Goal: Task Accomplishment & Management: Complete application form

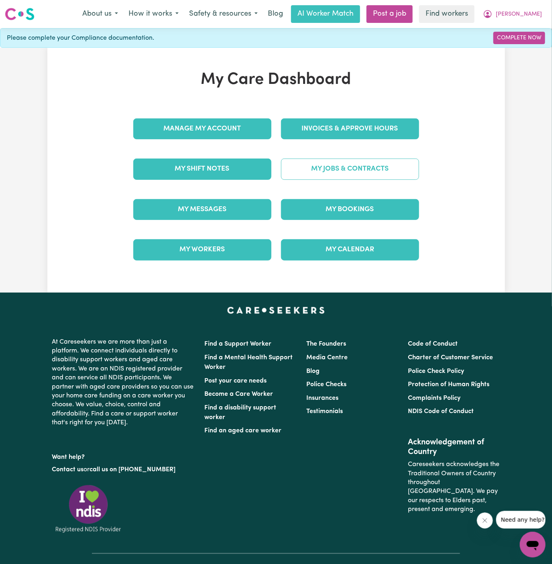
click at [392, 178] on link "My Jobs & Contracts" at bounding box center [350, 169] width 138 height 21
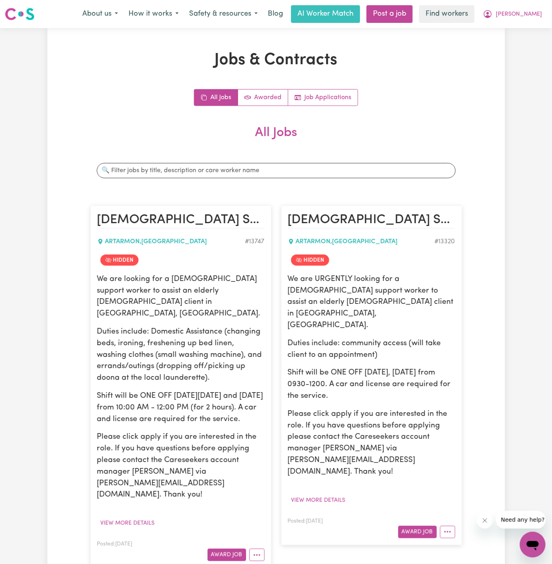
click at [131, 351] on p "Duties include: Domestic Assistance (changing beds, ironing, freshening up bed …" at bounding box center [180, 355] width 167 height 58
click at [145, 517] on button "View more details" at bounding box center [127, 523] width 61 height 12
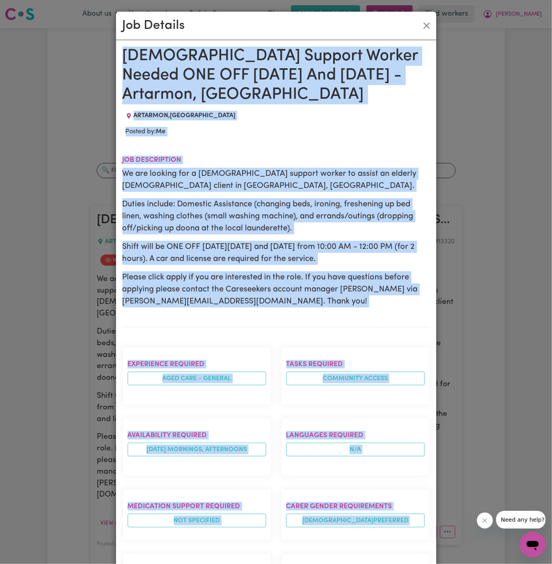
drag, startPoint x: 124, startPoint y: 50, endPoint x: 195, endPoint y: 564, distance: 519.4
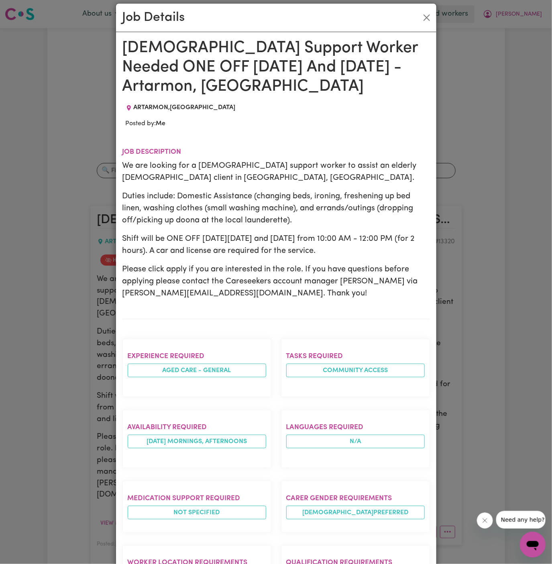
click at [187, 99] on div "Female Support Worker Needed ONE OFF Friday 07/02 And 21/02 - Artarmon, NSW ART…" at bounding box center [275, 418] width 307 height 759
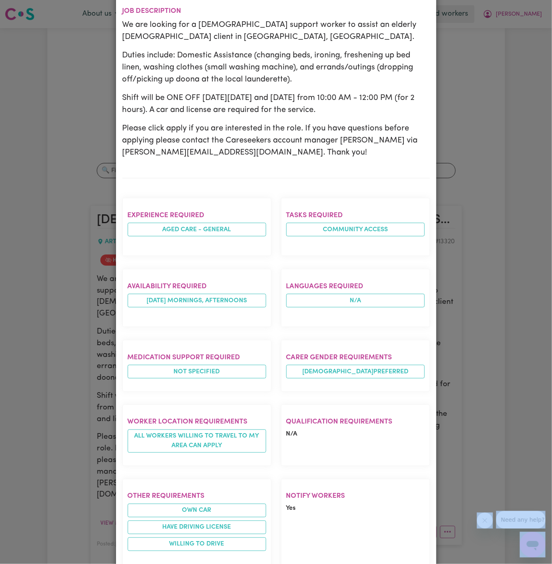
scroll to position [237, 0]
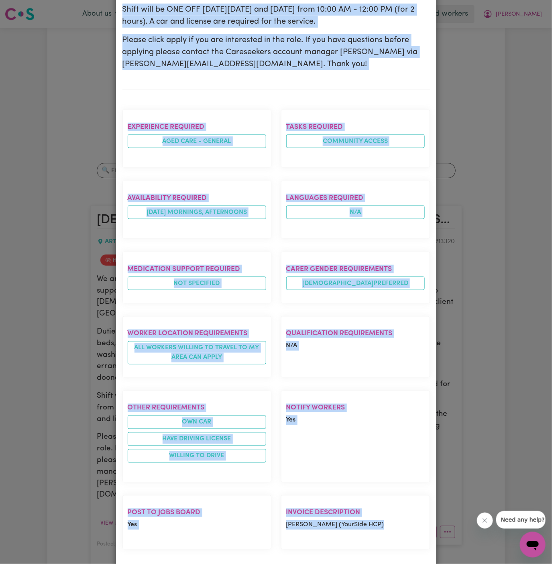
drag, startPoint x: 126, startPoint y: 45, endPoint x: 394, endPoint y: 512, distance: 538.0
click at [394, 512] on div "Female Support Worker Needed ONE OFF Friday 07/02 And 21/02 - Artarmon, NSW ART…" at bounding box center [275, 188] width 307 height 759
copy div "Female Support Worker Needed ONE OFF Friday 07/02 And 21/02 - Artarmon, NSW ART…"
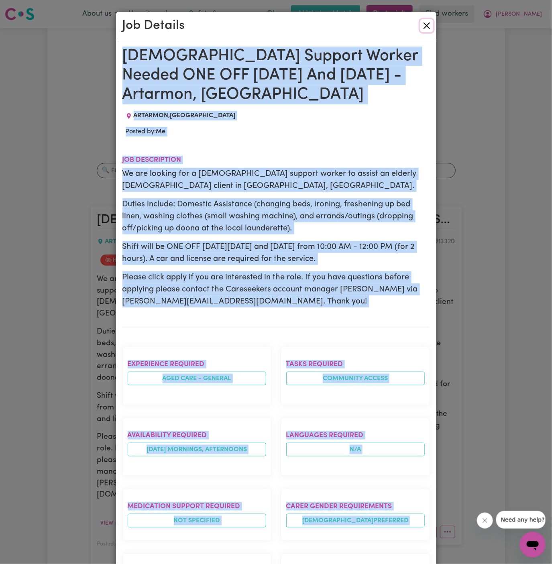
click at [429, 28] on button "Close" at bounding box center [426, 25] width 13 height 13
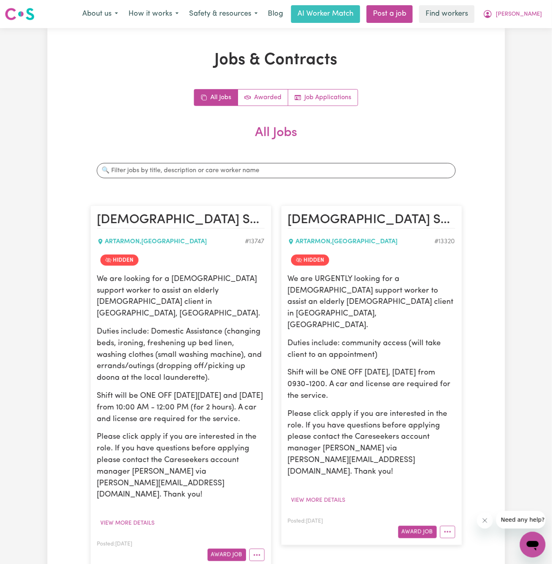
click at [410, 18] on link "Post a job" at bounding box center [389, 14] width 46 height 18
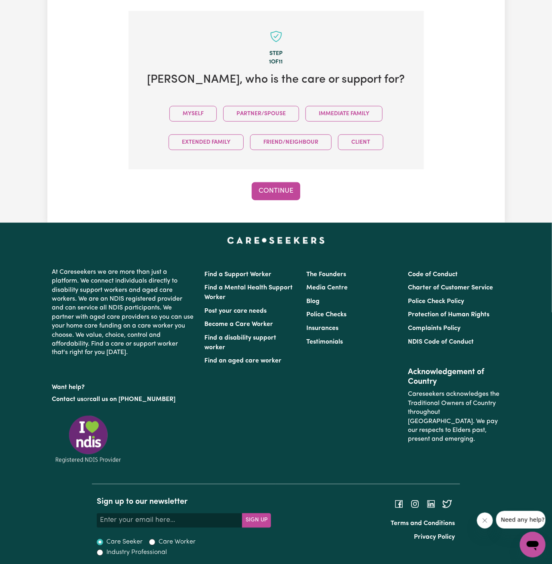
scroll to position [201, 0]
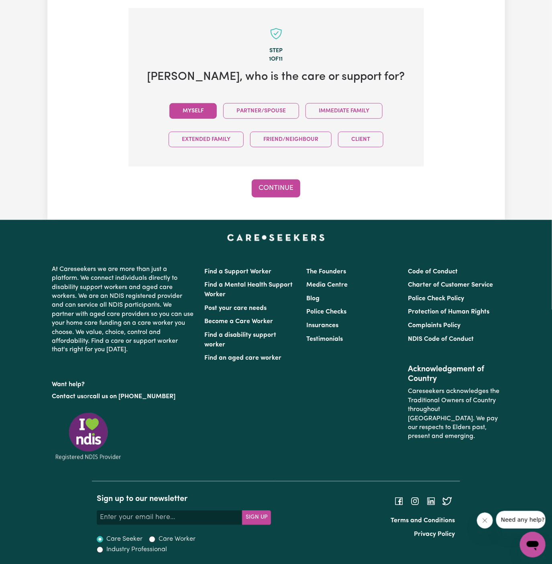
click at [192, 115] on button "Myself" at bounding box center [192, 111] width 47 height 16
click at [273, 183] on button "Continue" at bounding box center [276, 188] width 49 height 18
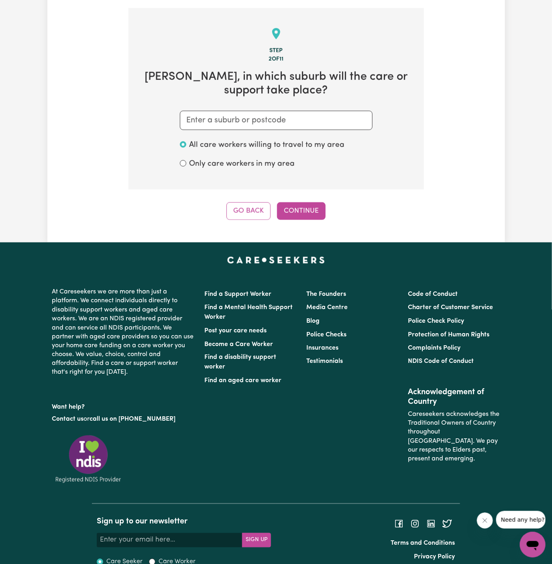
scroll to position [208, 0]
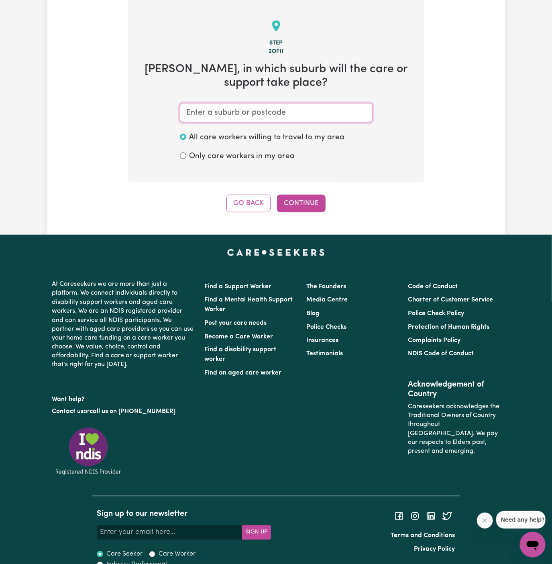
click at [270, 116] on input "text" at bounding box center [276, 112] width 193 height 19
click at [304, 117] on input "text" at bounding box center [276, 112] width 193 height 19
paste input "Artarmon"
type input "Artarmon"
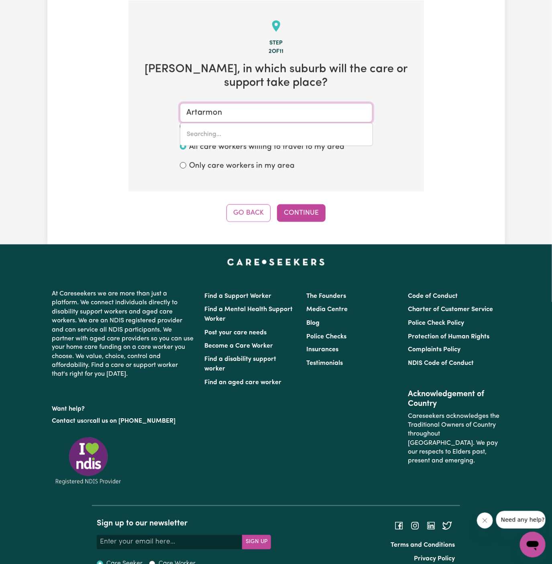
type input "Artarmon, New South Wales, 2064"
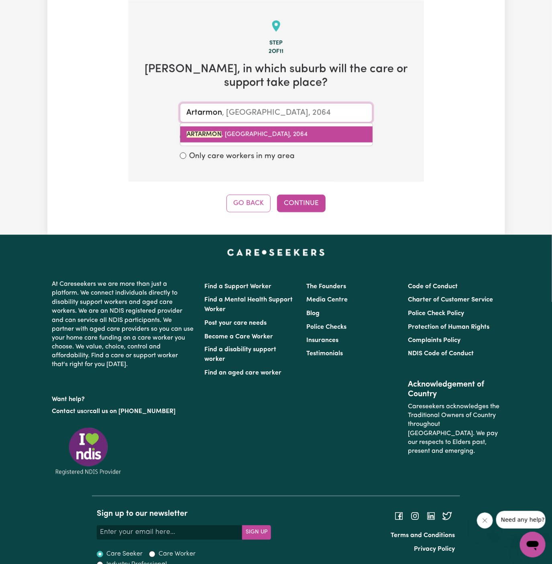
click at [255, 130] on link "ARTARMON , New South Wales, 2064" at bounding box center [276, 134] width 192 height 16
type input "ARTARMON, New South Wales, 2064"
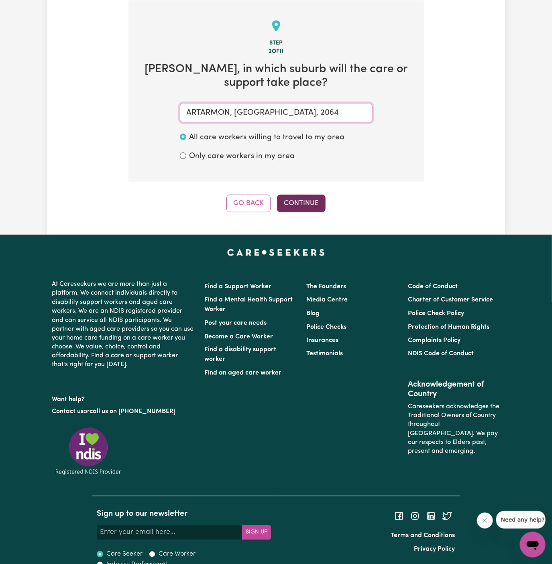
type input "ARTARMON, New South Wales, 2064"
click at [301, 202] on button "Continue" at bounding box center [301, 204] width 49 height 18
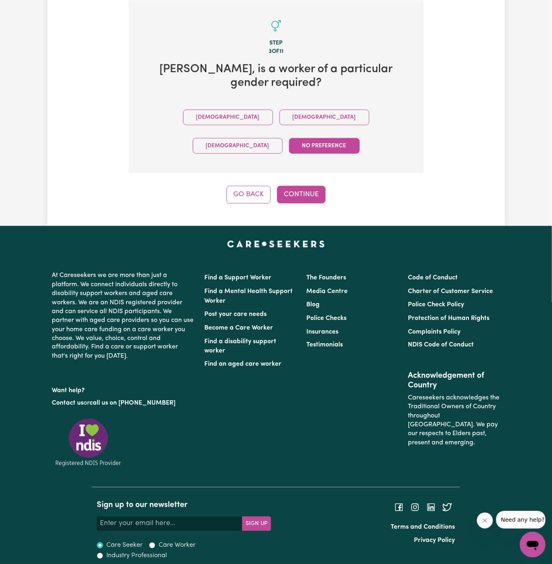
scroll to position [186, 0]
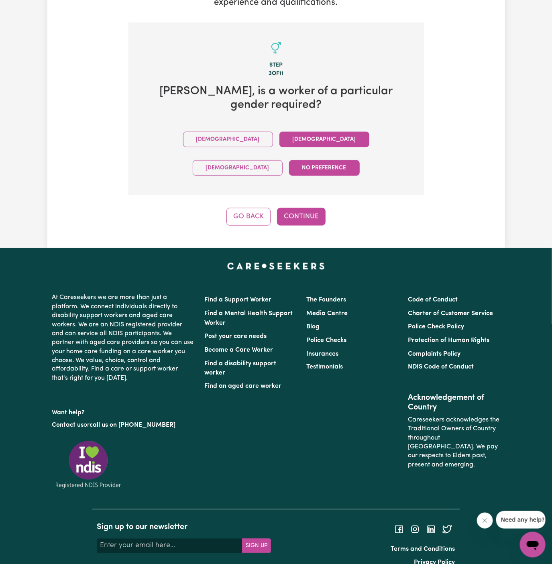
click at [279, 139] on button "Female" at bounding box center [324, 140] width 90 height 16
click at [289, 208] on button "Continue" at bounding box center [301, 217] width 49 height 18
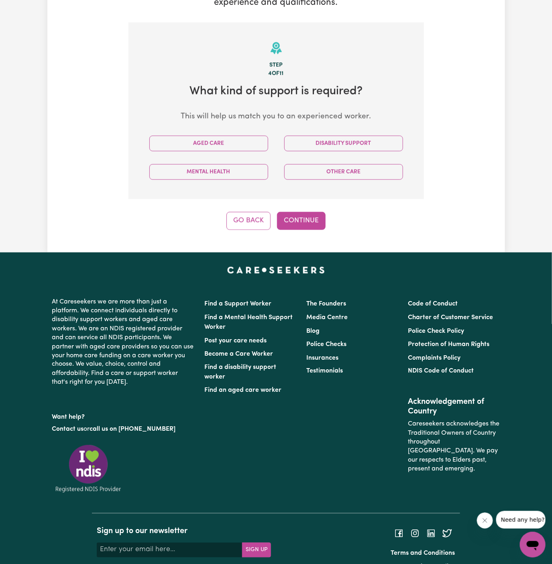
scroll to position [208, 0]
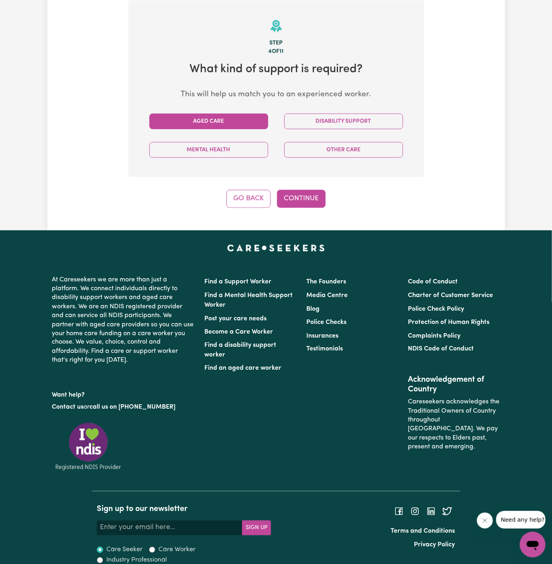
click at [218, 120] on button "Aged Care" at bounding box center [208, 122] width 119 height 16
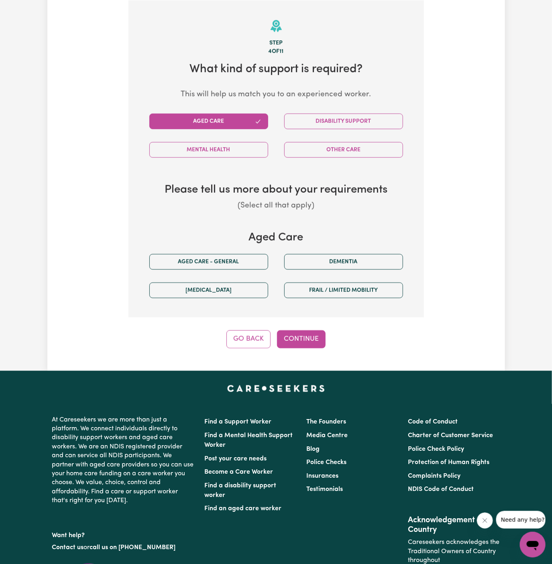
click at [241, 276] on div "Parkinsons" at bounding box center [208, 290] width 135 height 29
click at [241, 261] on button "Aged care - General" at bounding box center [208, 262] width 119 height 16
click at [303, 346] on button "Continue" at bounding box center [301, 339] width 49 height 18
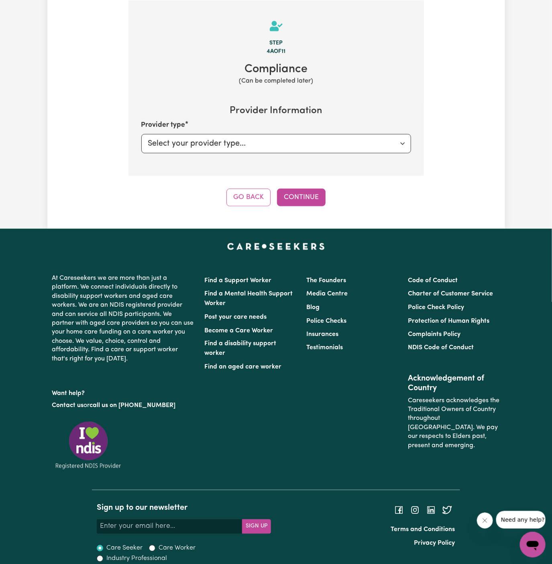
click at [297, 187] on div "Step 4a of 11 Compliance (Can be completed later) Provider Information Provider…" at bounding box center [275, 103] width 295 height 206
click at [300, 197] on button "Continue" at bounding box center [301, 198] width 49 height 18
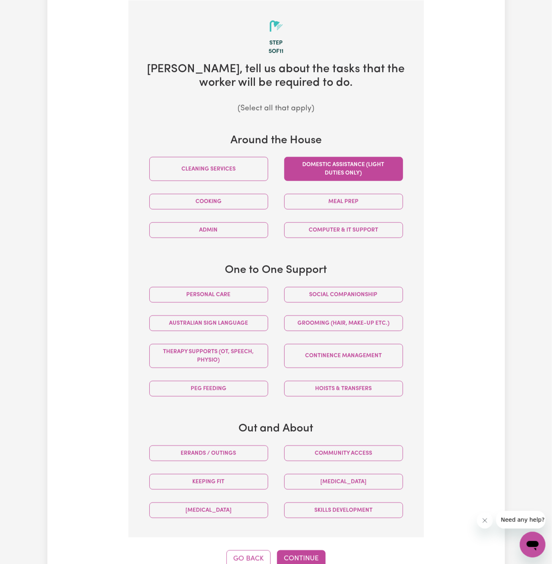
click at [351, 179] on button "Domestic assistance (light duties only)" at bounding box center [343, 169] width 119 height 24
click at [238, 287] on button "Personal care" at bounding box center [208, 295] width 119 height 16
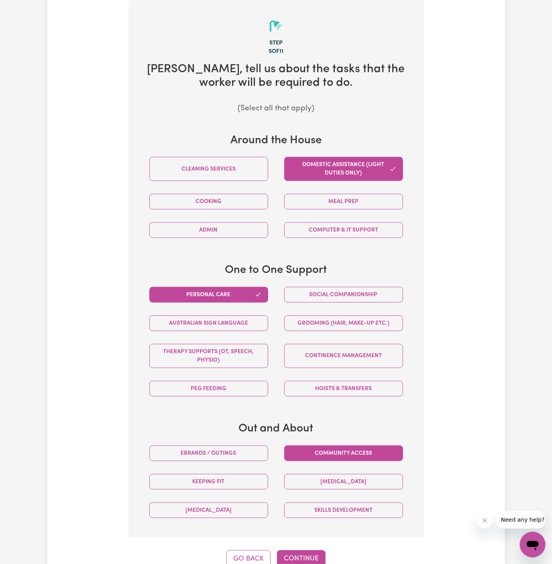
click at [376, 450] on button "Community access" at bounding box center [343, 454] width 119 height 16
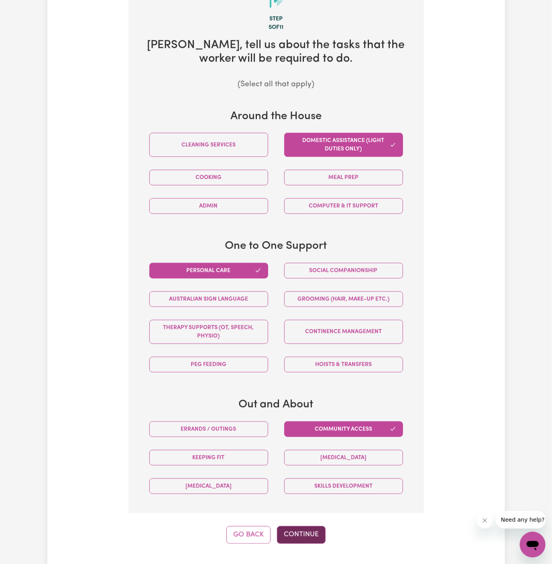
click at [302, 529] on button "Continue" at bounding box center [301, 535] width 49 height 18
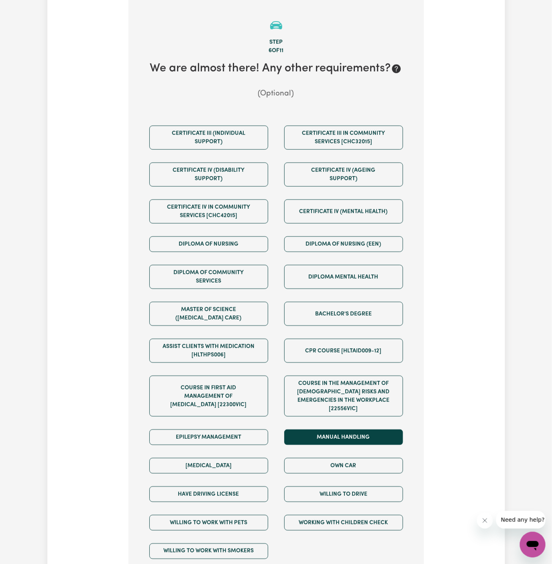
scroll to position [208, 0]
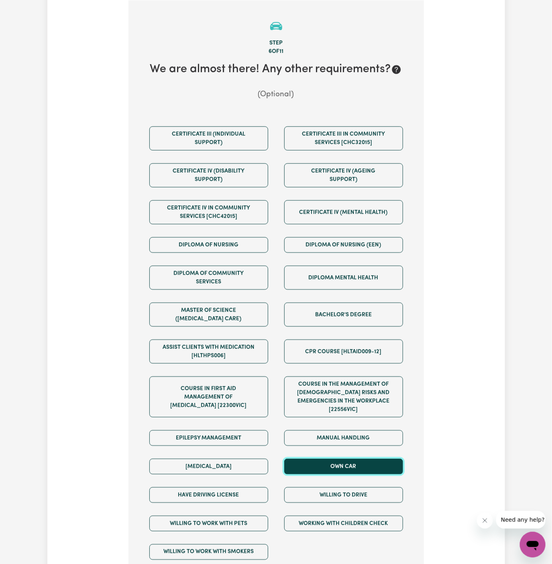
click at [363, 459] on button "Own Car" at bounding box center [343, 467] width 119 height 16
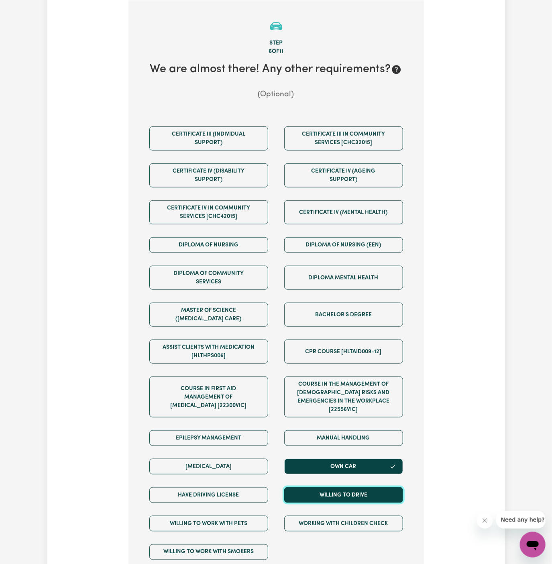
click at [364, 487] on button "Willing to drive" at bounding box center [343, 495] width 119 height 16
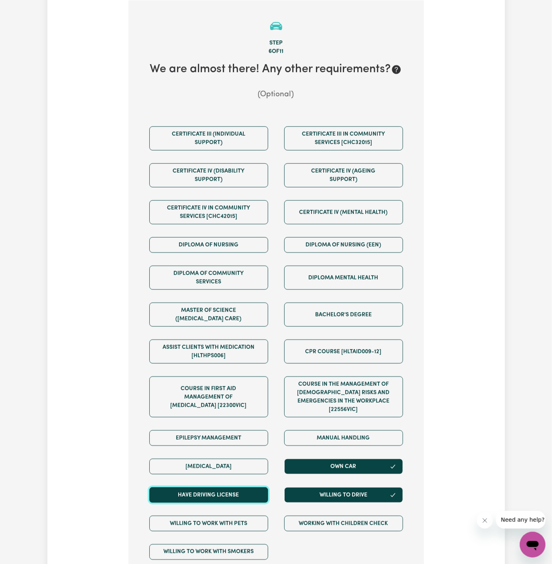
click at [253, 487] on button "Have driving license" at bounding box center [208, 495] width 119 height 16
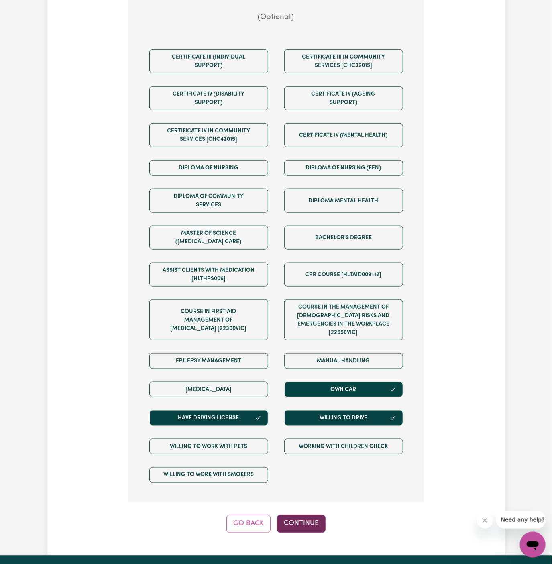
click at [297, 515] on button "Continue" at bounding box center [301, 524] width 49 height 18
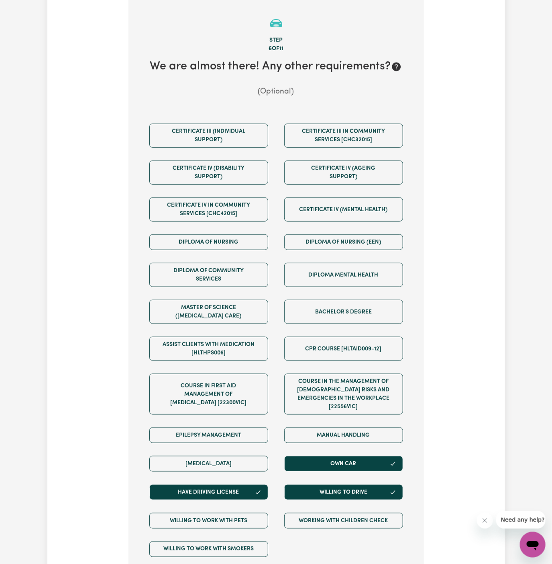
scroll to position [208, 0]
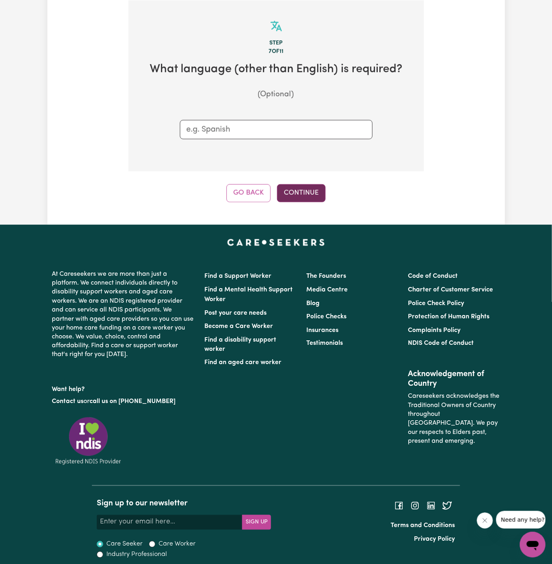
click at [308, 200] on button "Continue" at bounding box center [301, 193] width 49 height 18
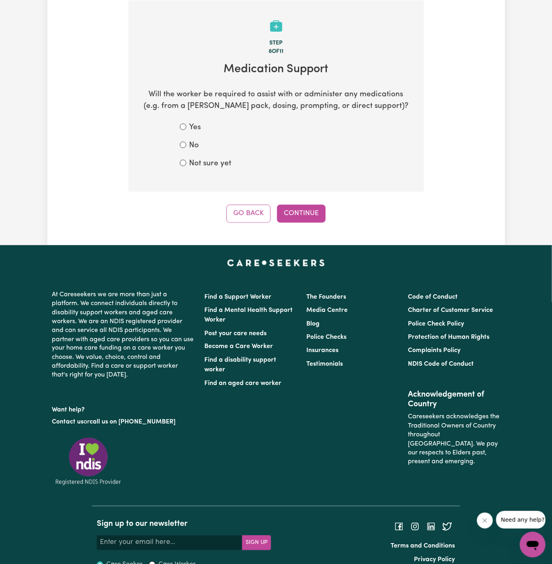
click at [200, 159] on label "Not sure yet" at bounding box center [210, 164] width 42 height 12
click at [186, 160] on input "Not sure yet" at bounding box center [183, 163] width 6 height 6
radio input "true"
click at [306, 215] on button "Continue" at bounding box center [301, 214] width 49 height 18
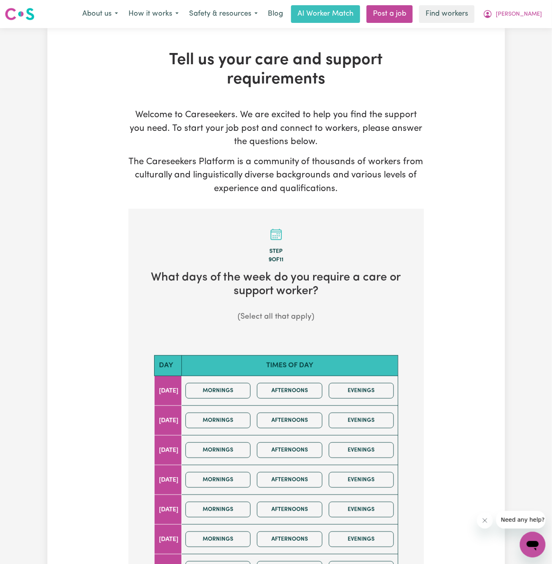
scroll to position [83, 0]
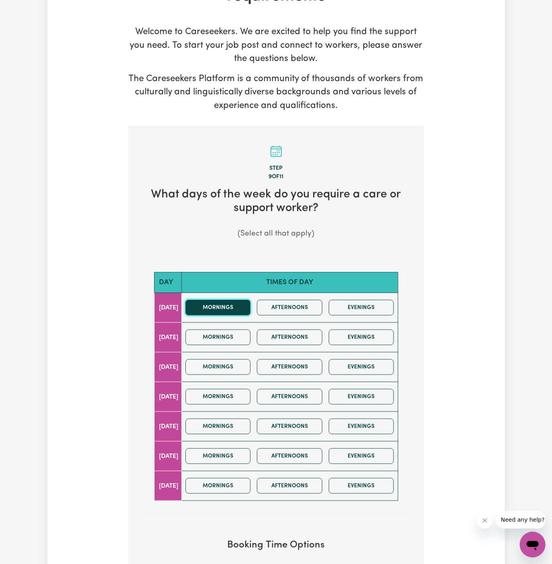
click at [248, 309] on button "Mornings" at bounding box center [217, 308] width 65 height 16
click at [233, 424] on button "Mornings" at bounding box center [217, 427] width 65 height 16
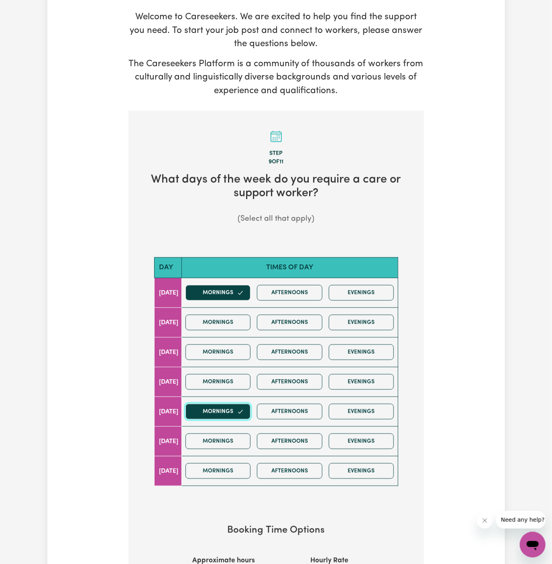
scroll to position [148, 0]
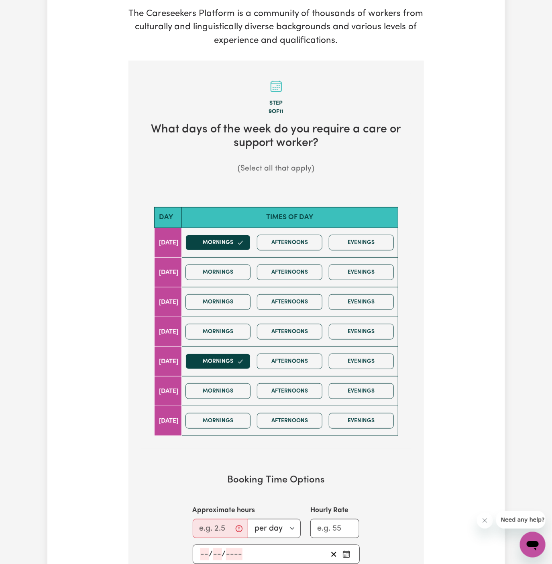
click at [216, 511] on label "Approximate hours" at bounding box center [224, 510] width 63 height 10
click at [216, 519] on input "Approximate hours" at bounding box center [220, 528] width 55 height 19
type input "2"
click at [216, 509] on label "Approximate hours" at bounding box center [224, 510] width 63 height 10
click at [216, 519] on input "2" at bounding box center [218, 528] width 50 height 19
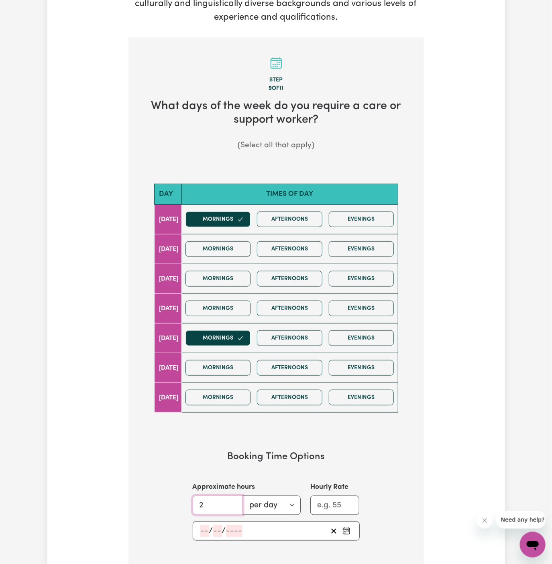
scroll to position [182, 0]
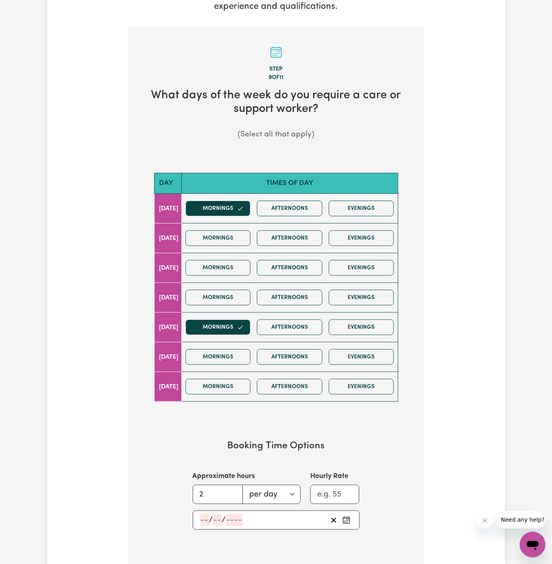
click at [199, 515] on div "/ /" at bounding box center [276, 520] width 167 height 19
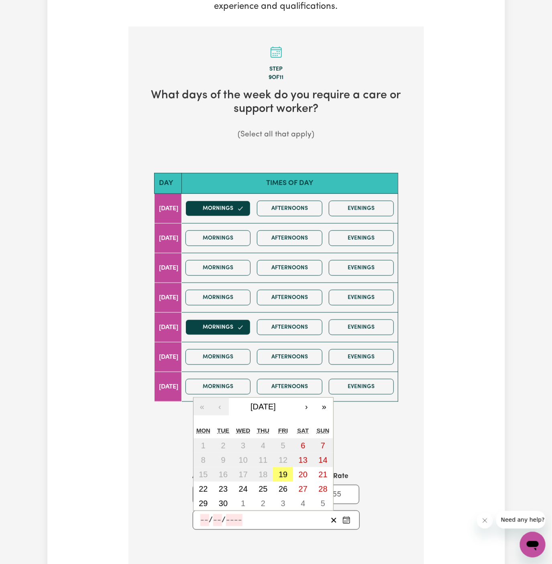
click at [200, 519] on input "number" at bounding box center [204, 520] width 9 height 12
click at [204, 490] on abbr "22" at bounding box center [203, 489] width 9 height 9
type input "2025-09-22"
type input "22"
type input "9"
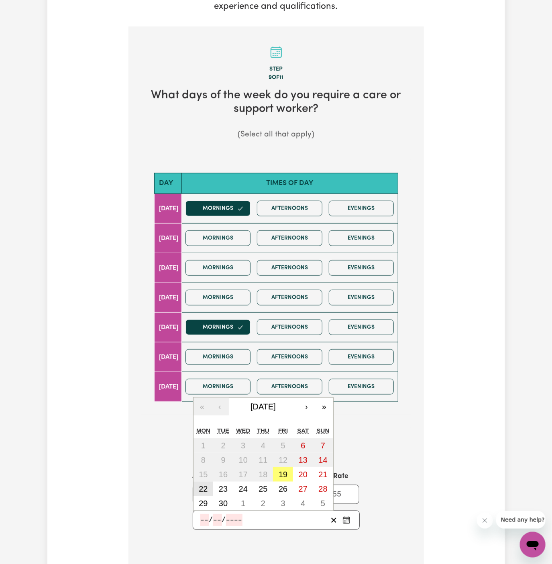
type input "2025"
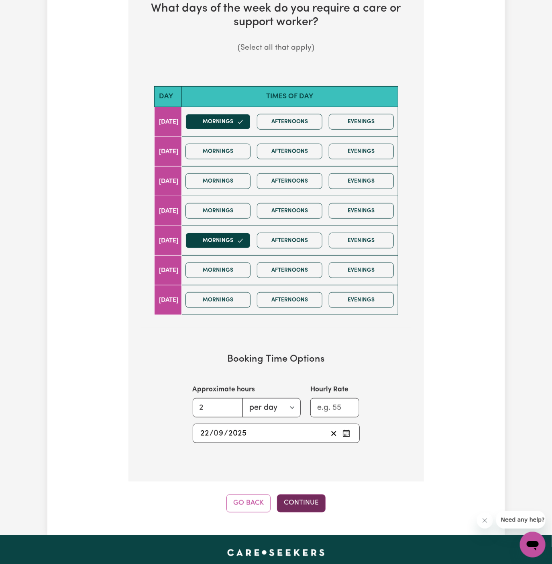
click at [296, 506] on button "Continue" at bounding box center [301, 504] width 49 height 18
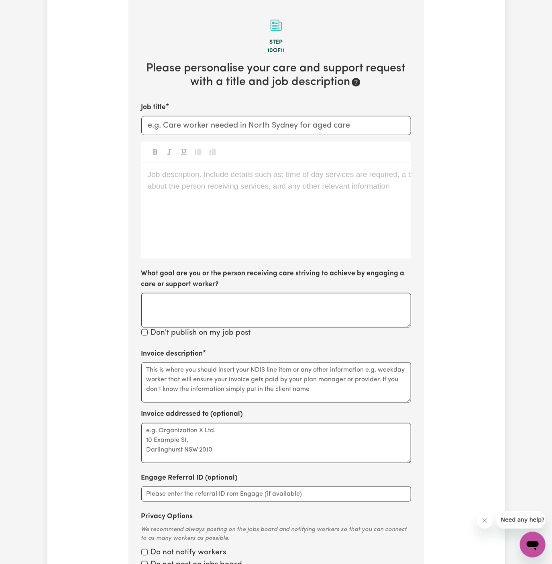
scroll to position [208, 0]
click at [186, 224] on div "Job description. Include details such as: time of day services are required, a …" at bounding box center [276, 211] width 270 height 96
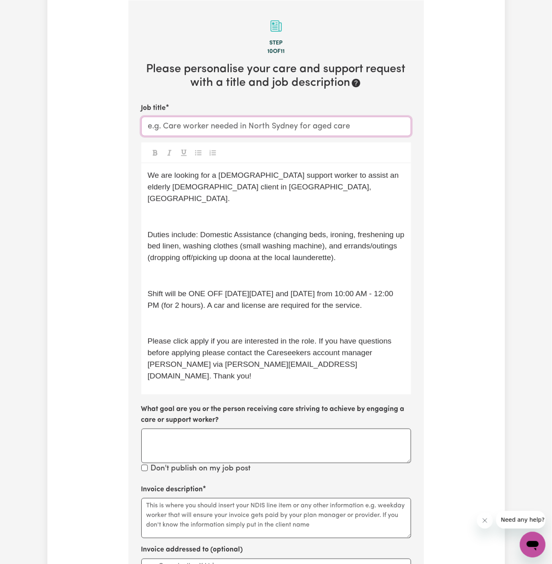
click at [246, 120] on input "Job title" at bounding box center [276, 126] width 270 height 19
paste input "Female Support Worker Needed ONE OFF Friday 07/02 And 21/02 - Artarmon, NSW"
drag, startPoint x: 348, startPoint y: 124, endPoint x: 228, endPoint y: 122, distance: 120.0
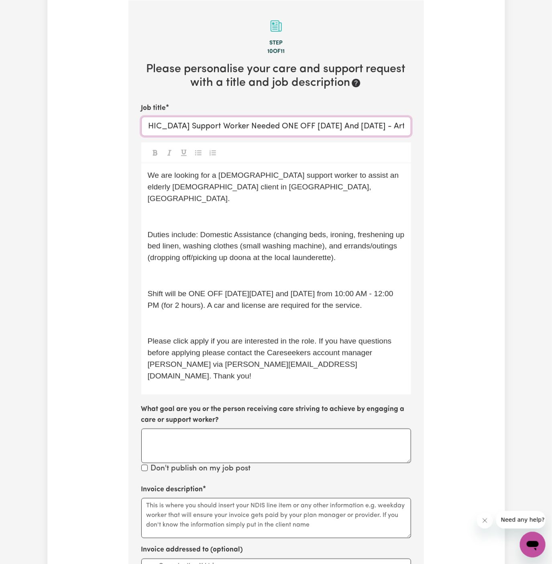
click at [228, 122] on input "Female Support Worker Needed ONE OFF Friday 07/02 And 21/02 - Artarmon, NSW" at bounding box center [276, 126] width 270 height 19
type input "Female Support Worker Needed In Artarmon, NSW"
click at [240, 183] on p "We are looking for a female support worker to assist an elderly female client i…" at bounding box center [276, 187] width 257 height 35
click at [234, 211] on p "﻿" at bounding box center [276, 217] width 257 height 12
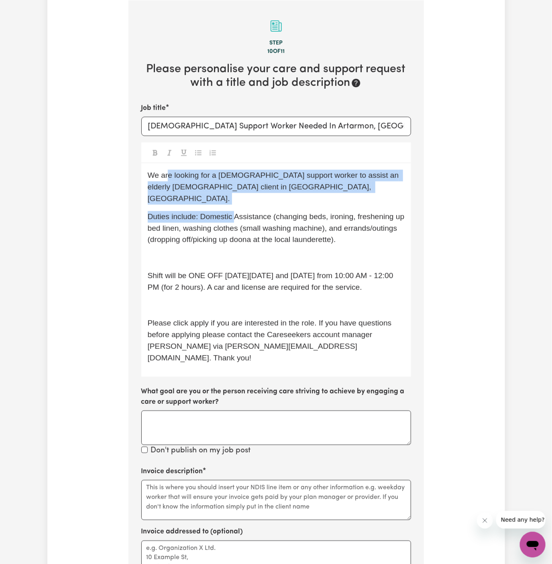
drag, startPoint x: 234, startPoint y: 206, endPoint x: 167, endPoint y: 174, distance: 73.6
click at [167, 174] on div "We are looking for a female support worker to assist an elderly female client i…" at bounding box center [276, 269] width 270 height 213
click at [169, 174] on span "We are looking for a female support worker to assist an elderly female client i…" at bounding box center [274, 187] width 253 height 32
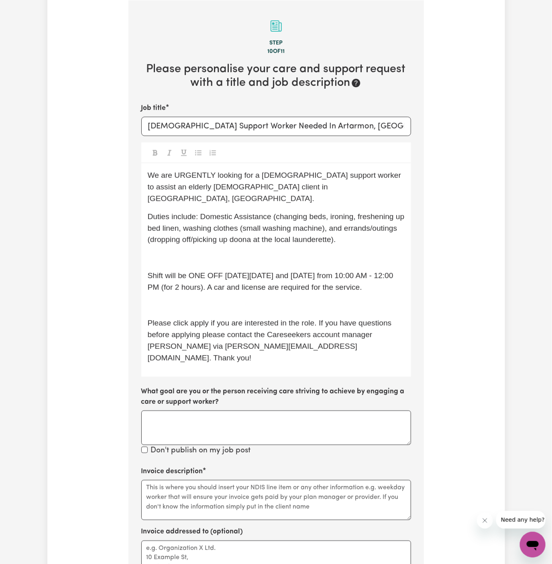
click at [358, 186] on p "We are URGENTLY looking for a female support worker to assist an elderly female…" at bounding box center [276, 187] width 257 height 35
drag, startPoint x: 373, startPoint y: 226, endPoint x: 350, endPoint y: 227, distance: 22.1
click at [350, 227] on p "Duties include: Domestic Assistance (changing beds, ironing, freshening up bed …" at bounding box center [276, 228] width 257 height 35
click at [222, 252] on p "﻿" at bounding box center [276, 258] width 257 height 12
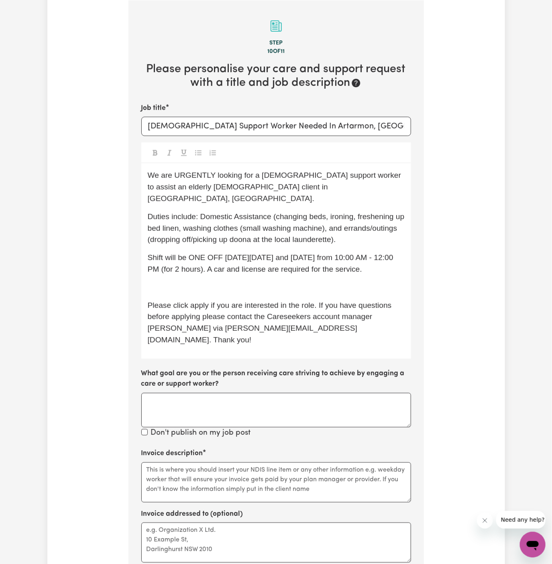
click at [302, 252] on p "Shift will be ONE OFF on Friday 07/02 and 21/02 from 10:00 AM - 12:00 PM (for 2…" at bounding box center [276, 263] width 257 height 23
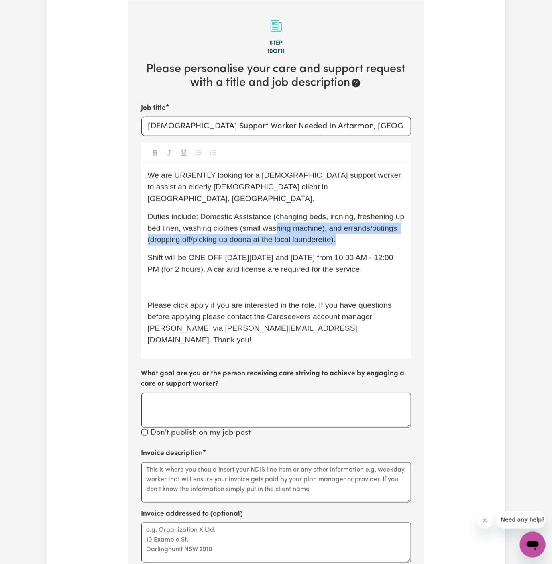
drag, startPoint x: 343, startPoint y: 227, endPoint x: 274, endPoint y: 210, distance: 71.0
click at [274, 211] on p "Duties include: Domestic Assistance (changing beds, ironing, freshening up bed …" at bounding box center [276, 228] width 257 height 35
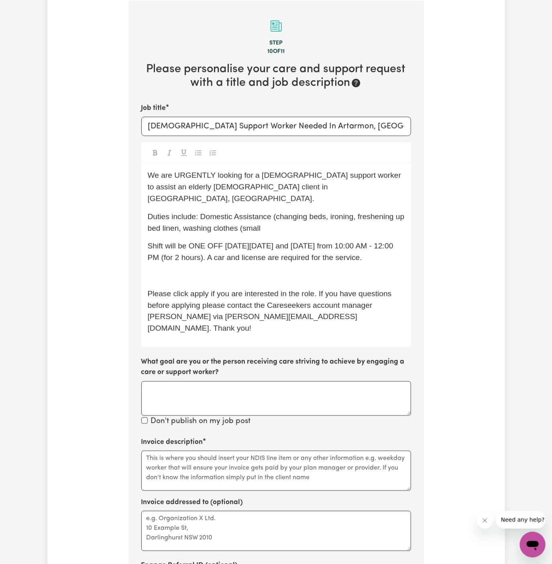
drag, startPoint x: 272, startPoint y: 207, endPoint x: 274, endPoint y: 214, distance: 6.6
click at [274, 214] on p "Duties include: Domestic Assistance (changing beds, ironing, freshening up bed …" at bounding box center [276, 222] width 257 height 23
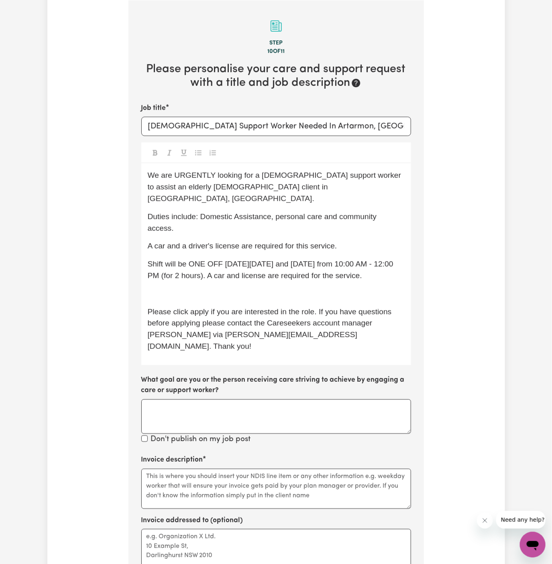
click at [329, 212] on span "Duties include: Domestic Assistance, personal care and community access." at bounding box center [263, 222] width 231 height 20
click at [239, 211] on p "Duties include: Domestic Assistance, personal care, and community access." at bounding box center [276, 222] width 257 height 23
click at [273, 242] on span "A car and a driver's license are required for this service." at bounding box center [242, 246] width 189 height 8
click at [194, 259] on p "Shift will be ONE OFF on Friday 07/02 and 21/02 from 10:00 AM - 12:00 PM (for 2…" at bounding box center [276, 270] width 257 height 23
click at [195, 260] on span "Shift will be ONE OFF on Friday 07/02 and 21/02 from 10:00 AM - 12:00 PM (for 2…" at bounding box center [272, 270] width 248 height 20
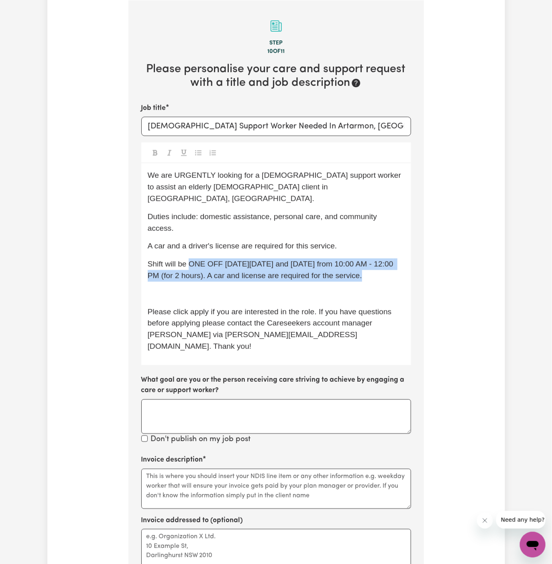
drag, startPoint x: 189, startPoint y: 240, endPoint x: 356, endPoint y: 257, distance: 167.8
click at [356, 259] on p "Shift will be ONE OFF on Friday 07/02 and 21/02 from 10:00 AM - 12:00 PM (for 2…" at bounding box center [276, 270] width 257 height 23
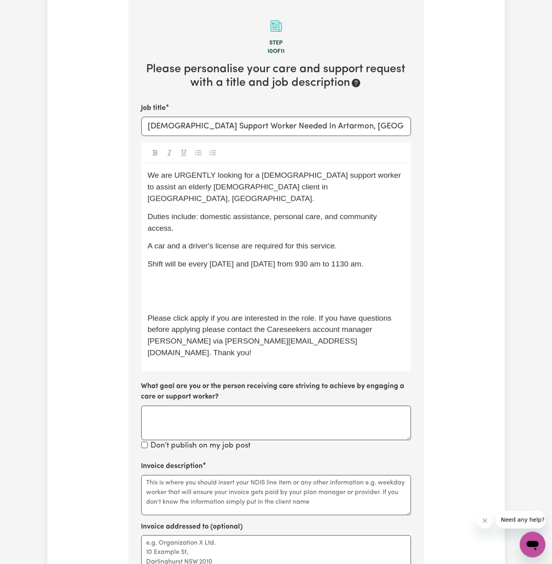
click at [381, 259] on p "Shift will be every Monday and Friday from 930 am to 1130 am." at bounding box center [276, 265] width 257 height 12
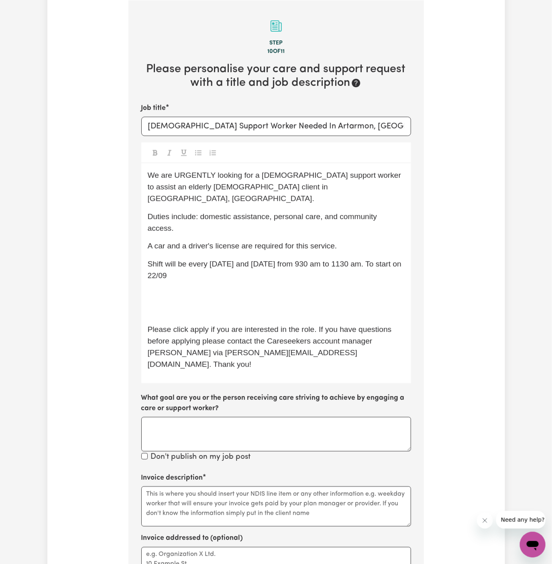
click at [381, 260] on span "Shift will be every Monday and Friday from 930 am to 1130 am. To start on 22/09" at bounding box center [276, 270] width 256 height 20
click at [296, 288] on p "﻿" at bounding box center [276, 294] width 257 height 12
click at [285, 259] on p "Shift will be every Monday and Friday from 930 am to 1130 am. To start on 22/09" at bounding box center [276, 270] width 257 height 23
click at [271, 288] on p "﻿" at bounding box center [276, 294] width 257 height 12
click at [186, 306] on p "﻿" at bounding box center [276, 312] width 257 height 12
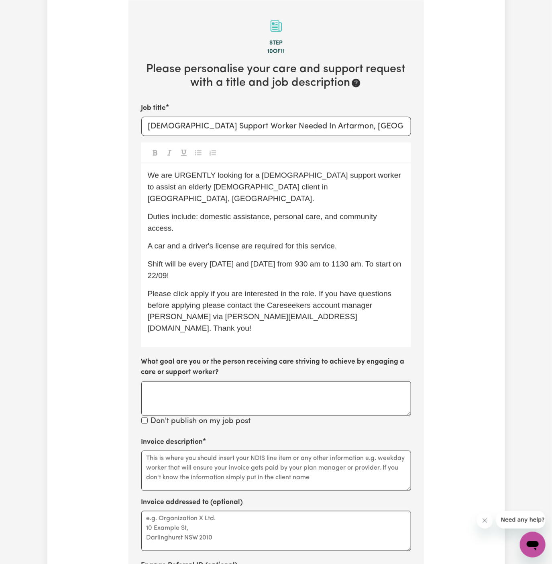
click at [276, 309] on div "We are URGENTLY looking for a female support worker to assist an elderly female…" at bounding box center [276, 255] width 270 height 184
click at [323, 289] on span "Please click apply if you are interested in the role. If you have questions bef…" at bounding box center [271, 310] width 246 height 43
click at [191, 289] on span "Please click apply if you are interested in the role. If you have questions bef…" at bounding box center [271, 310] width 246 height 43
click at [353, 288] on p "Please click apply if you are interested in the role. If you have questions bef…" at bounding box center [276, 311] width 257 height 46
click at [391, 289] on span "Please click apply if you are interested in the role. If you have questions bef…" at bounding box center [271, 310] width 246 height 43
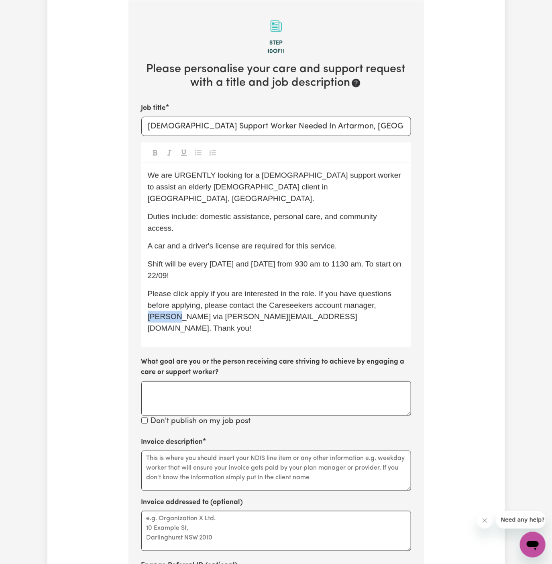
click at [391, 289] on span "Please click apply if you are interested in the role. If you have questions bef…" at bounding box center [271, 310] width 246 height 43
click at [202, 289] on span "Please click apply if you are interested in the role. If you have questions bef…" at bounding box center [271, 310] width 246 height 43
click at [172, 293] on span "Please click apply if you are interested in the role. If you have questions bef…" at bounding box center [271, 310] width 246 height 43
click at [207, 295] on span "Please click apply if you are interested in the role. If you have questions bef…" at bounding box center [271, 310] width 246 height 43
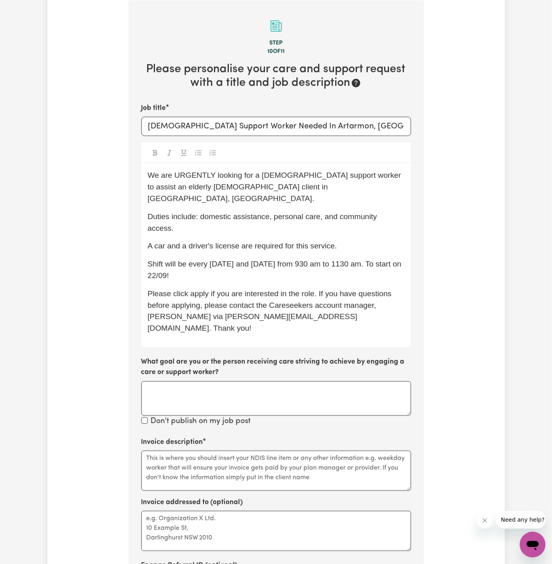
click at [268, 291] on span "Please click apply if you are interested in the role. If you have questions bef…" at bounding box center [271, 310] width 246 height 43
click at [326, 289] on span "Please click apply if you are interested in the role. If you have questions bef…" at bounding box center [271, 310] width 246 height 43
click at [293, 289] on span "Please click apply if you are interested in the role. If you have questions bef…" at bounding box center [271, 310] width 246 height 43
click at [330, 288] on p "Please click apply if you are interested in the role. If you have questions bef…" at bounding box center [276, 311] width 257 height 46
click at [206, 289] on span "Please click apply if you are interested in the role. If you have questions bef…" at bounding box center [271, 310] width 246 height 43
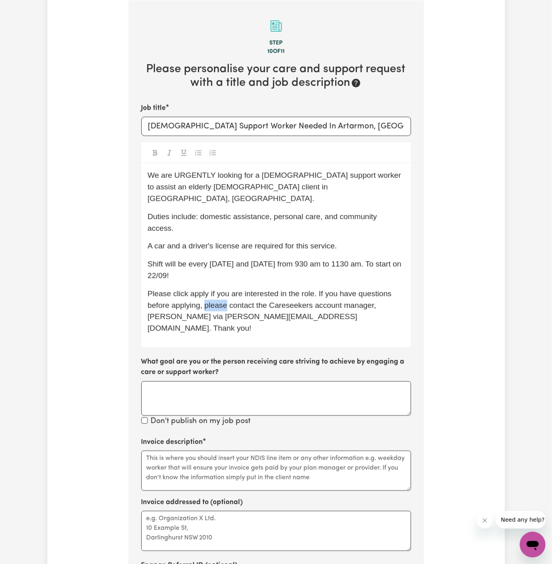
click at [206, 289] on span "Please click apply if you are interested in the role. If you have questions bef…" at bounding box center [271, 310] width 246 height 43
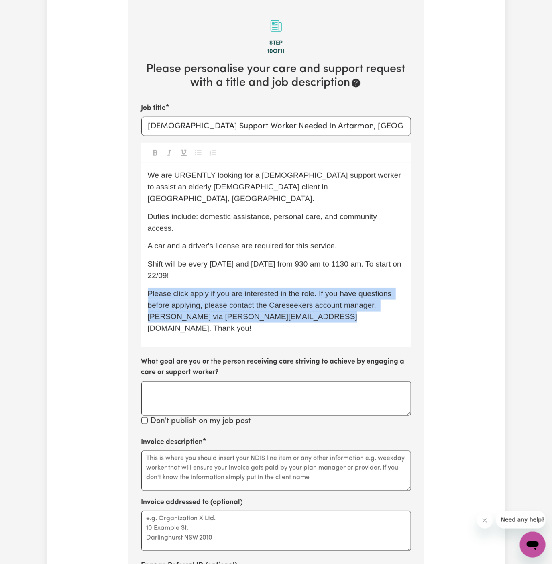
click at [206, 289] on span "Please click apply if you are interested in the role. If you have questions bef…" at bounding box center [271, 310] width 246 height 43
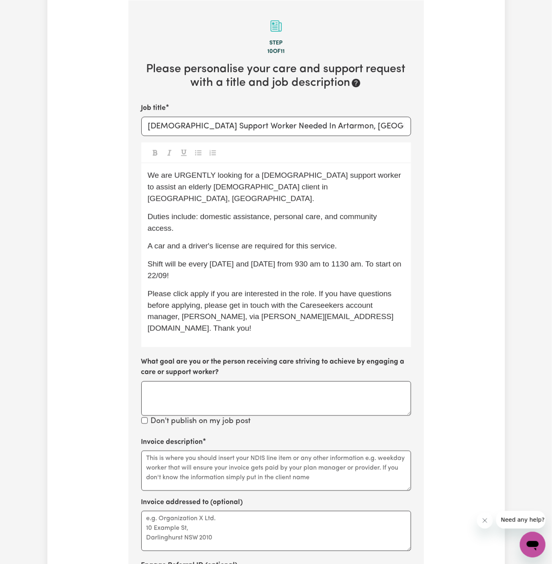
click at [271, 357] on label "What goal are you or the person receiving care striving to achieve by engaging …" at bounding box center [276, 367] width 270 height 21
click at [271, 381] on textarea "What goal are you or the person receiving care striving to achieve by engaging …" at bounding box center [276, 398] width 270 height 35
click at [260, 212] on span "Duties include: domestic assistance, personal care, and community access." at bounding box center [264, 222] width 232 height 20
drag, startPoint x: 202, startPoint y: 206, endPoint x: 403, endPoint y: 202, distance: 200.7
click at [379, 212] on span "Duties include: domestic assistance, personal care, and community access." at bounding box center [264, 222] width 232 height 20
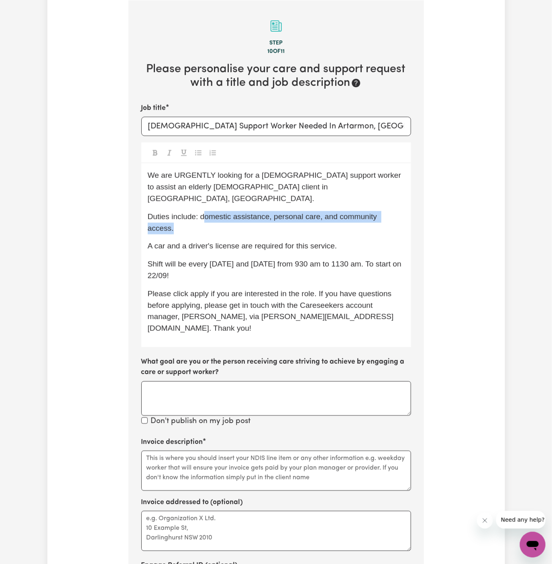
copy span "omestic assistance, personal care, and community access."
click at [410, 207] on div "We are URGENTLY looking for a female support worker to assist an elderly female…" at bounding box center [276, 255] width 270 height 184
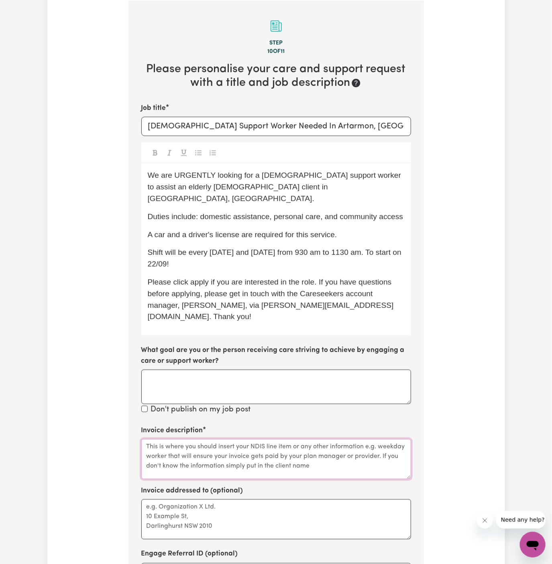
click at [230, 439] on textarea "Invoice description" at bounding box center [276, 459] width 270 height 40
paste textarea "omestic assistance, personal care, and community access."
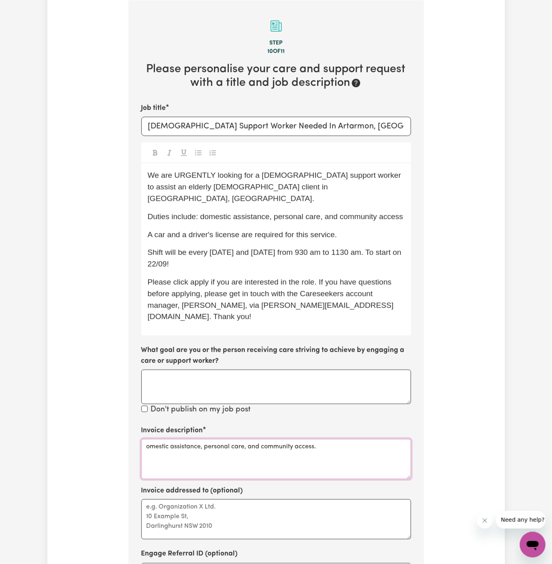
click at [146, 439] on textarea "omestic assistance, personal care, and community access." at bounding box center [276, 459] width 270 height 40
type textarea "domestic assistance, personal care, and community access."
click at [259, 499] on textarea "Invoice addressed to (optional)" at bounding box center [276, 519] width 270 height 40
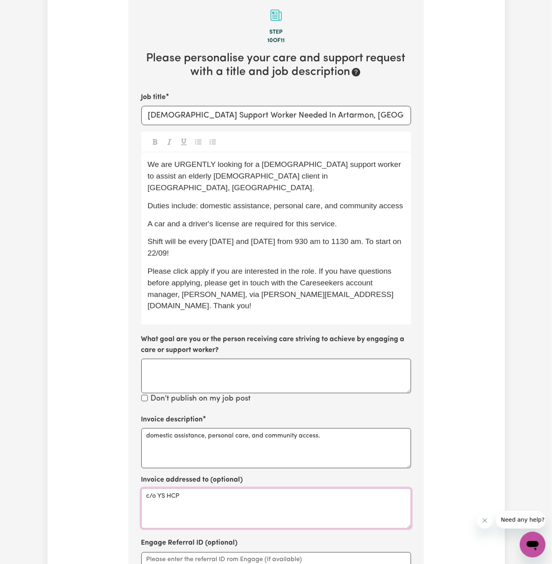
scroll to position [221, 0]
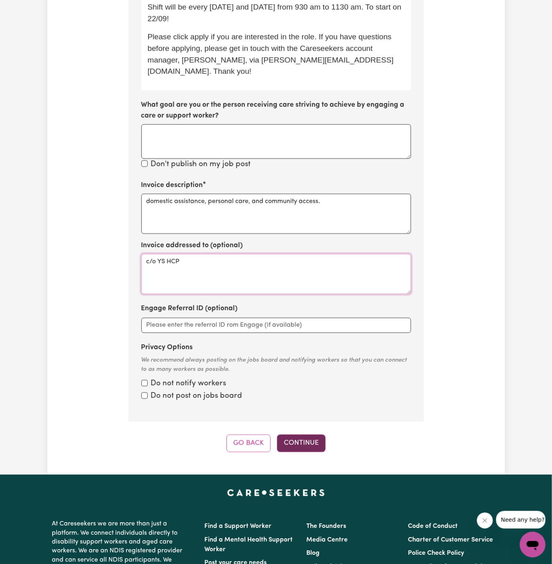
type textarea "c/o YS HCP"
click at [303, 435] on button "Continue" at bounding box center [301, 444] width 49 height 18
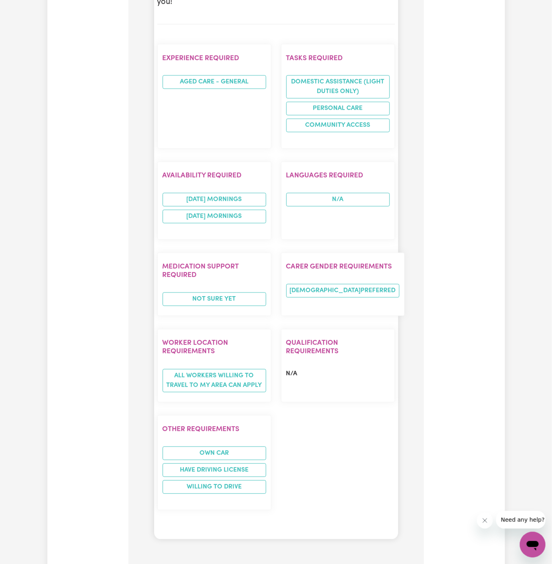
scroll to position [729, 0]
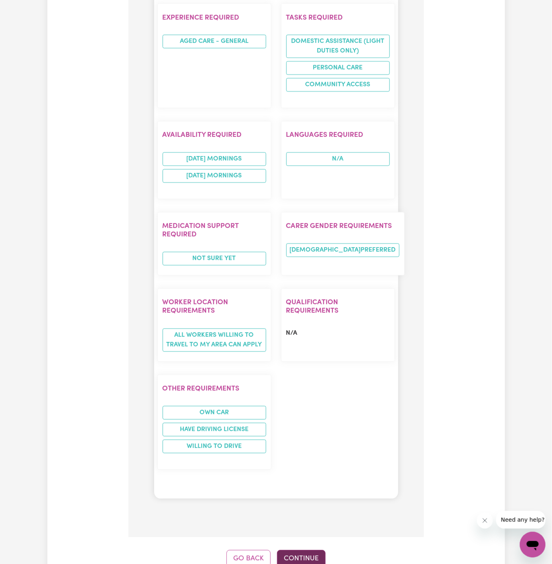
click at [300, 550] on button "Continue" at bounding box center [301, 559] width 49 height 18
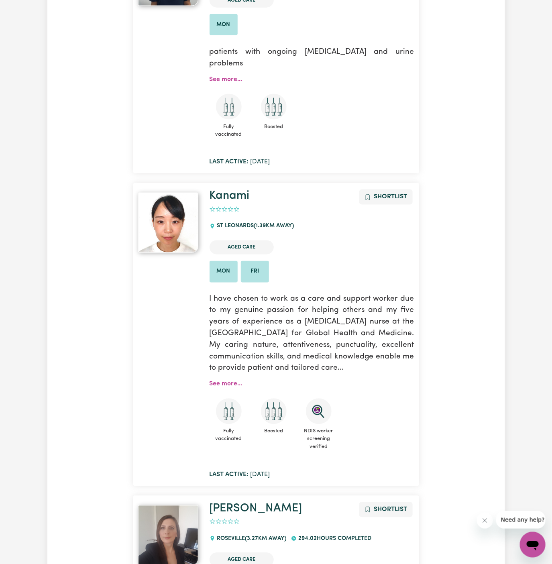
scroll to position [7018, 0]
click at [315, 237] on ul "Aged Care" at bounding box center [312, 247] width 205 height 20
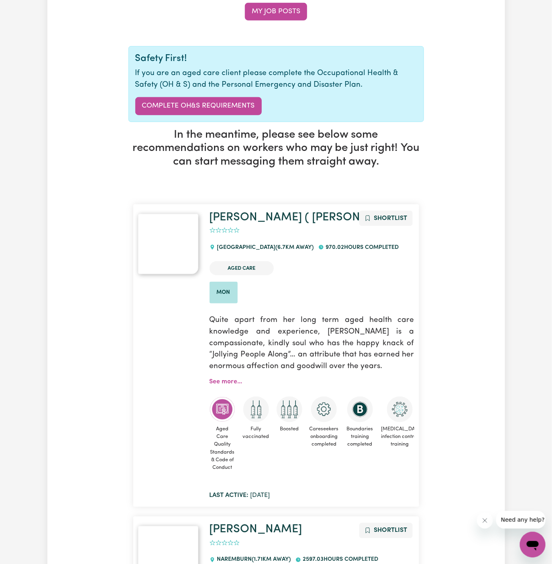
scroll to position [0, 0]
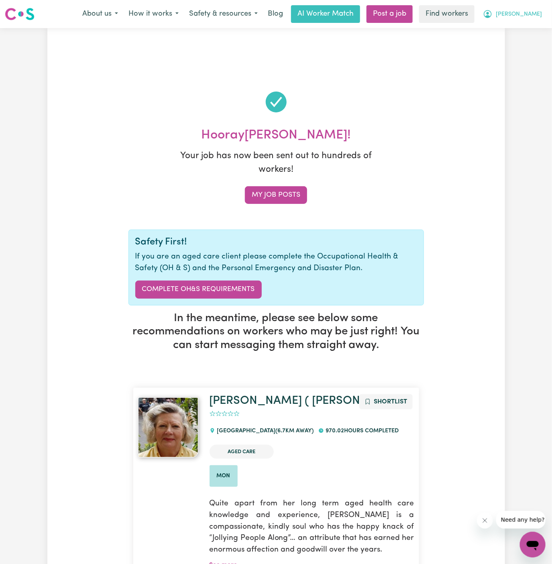
click at [529, 17] on span "Pamela" at bounding box center [519, 14] width 46 height 9
click at [524, 28] on link "My Dashboard" at bounding box center [514, 31] width 63 height 15
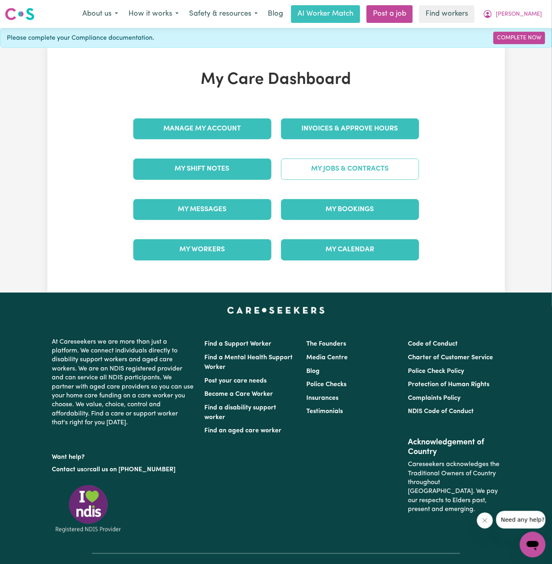
click at [387, 162] on link "My Jobs & Contracts" at bounding box center [350, 169] width 138 height 21
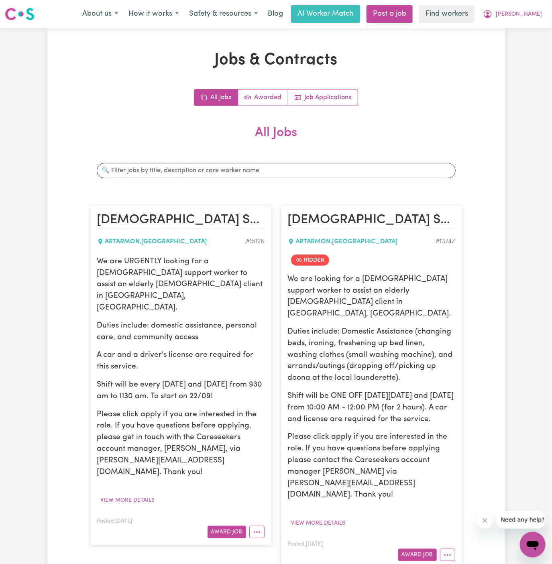
click at [198, 259] on p "We are URGENTLY looking for a female support worker to assist an elderly female…" at bounding box center [180, 285] width 167 height 58
click at [444, 551] on icon "More options" at bounding box center [448, 555] width 8 height 8
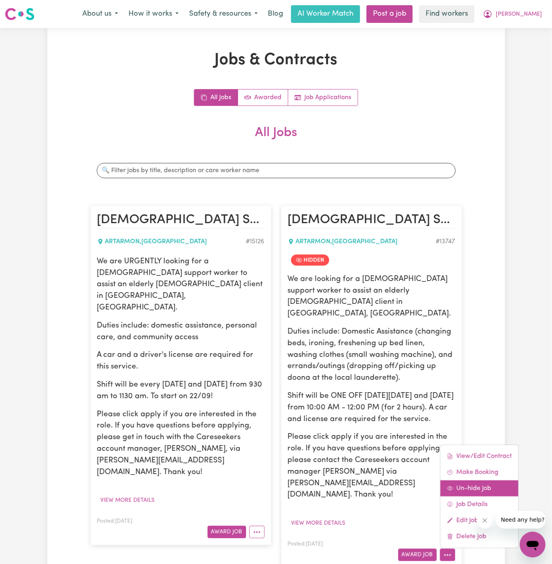
click at [475, 480] on link "Un-hide Job" at bounding box center [479, 488] width 78 height 16
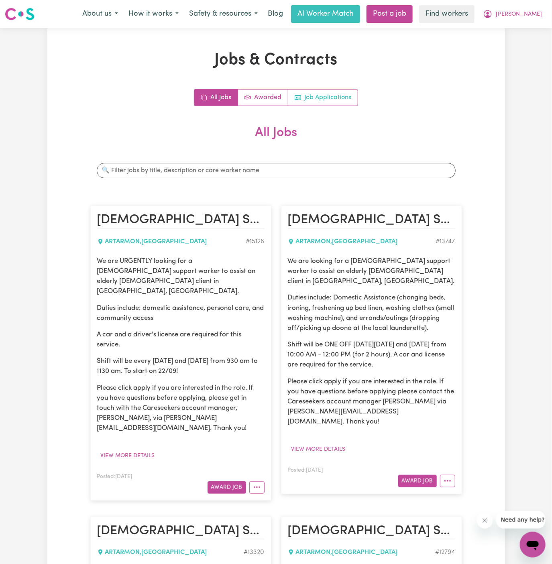
click at [328, 96] on link "Job Applications" at bounding box center [322, 98] width 69 height 16
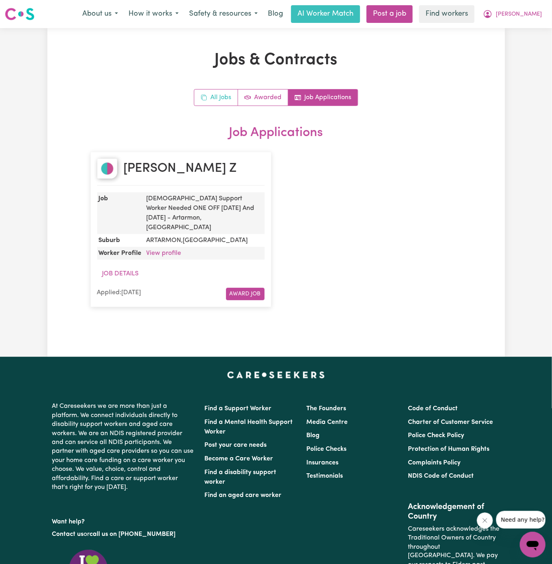
click at [217, 94] on link "All Jobs" at bounding box center [216, 98] width 44 height 16
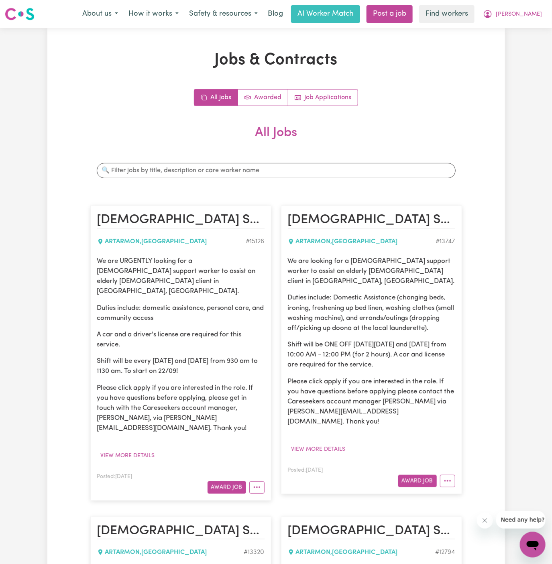
click at [201, 340] on div "We are URGENTLY looking for a female support worker to assist an elderly female…" at bounding box center [180, 344] width 167 height 177
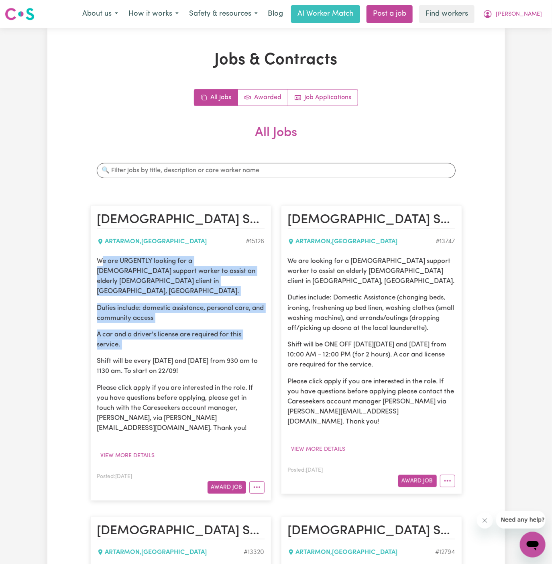
drag, startPoint x: 100, startPoint y: 260, endPoint x: 191, endPoint y: 342, distance: 122.8
click at [191, 342] on div "We are URGENTLY looking for a female support worker to assist an elderly female…" at bounding box center [180, 344] width 167 height 177
drag, startPoint x: 191, startPoint y: 360, endPoint x: 96, endPoint y: 264, distance: 135.1
click at [96, 264] on article "Female Support Worker Needed In Artarmon, NSW ARTARMON , New South Wales # 1512…" at bounding box center [180, 353] width 181 height 295
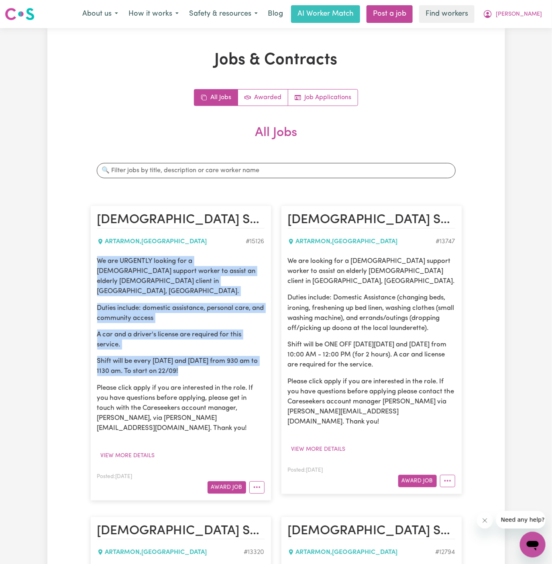
copy div "We are URGENTLY looking for a female support worker to assist an elderly female…"
click at [531, 16] on span "Pamela" at bounding box center [519, 14] width 46 height 9
click at [525, 45] on link "Logout" at bounding box center [514, 46] width 63 height 15
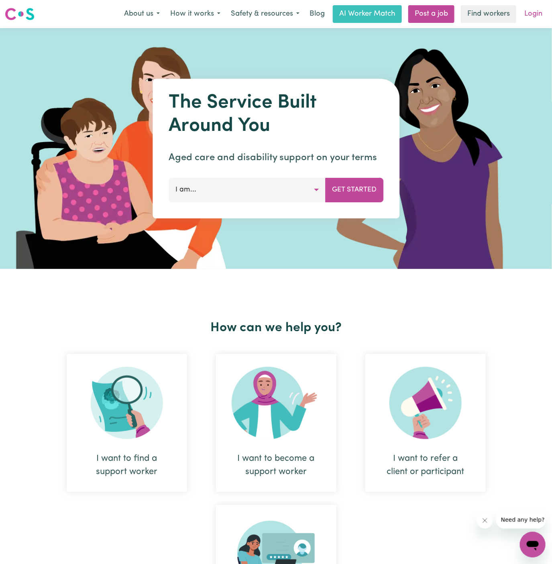
click at [533, 10] on link "Login" at bounding box center [533, 14] width 28 height 18
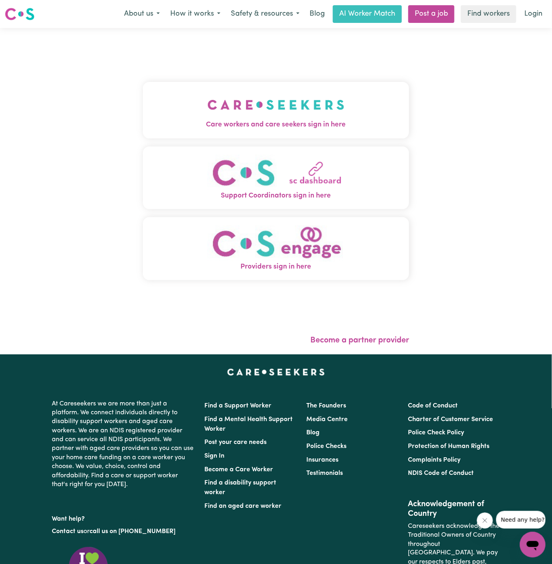
click at [271, 130] on span "Care workers and care seekers sign in here" at bounding box center [276, 125] width 267 height 10
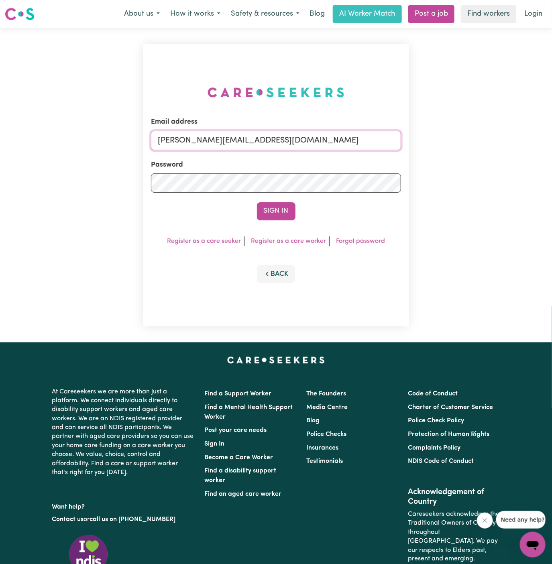
click at [295, 142] on input "dyan@careseekers.com.au" at bounding box center [276, 140] width 250 height 19
drag, startPoint x: 197, startPoint y: 140, endPoint x: 476, endPoint y: 139, distance: 279.4
click at [476, 139] on div "Email address superuser~hsgill1336719@gmail.com Password Sign In Register as a …" at bounding box center [276, 185] width 552 height 314
click at [476, 139] on div "Email address superuser~SinaWrightKNC@careseekers.com.au || Password Sign In Re…" at bounding box center [276, 185] width 552 height 314
click at [364, 141] on input "superuser~SinaWrightKNC@careseekers.com.au ||" at bounding box center [276, 140] width 250 height 19
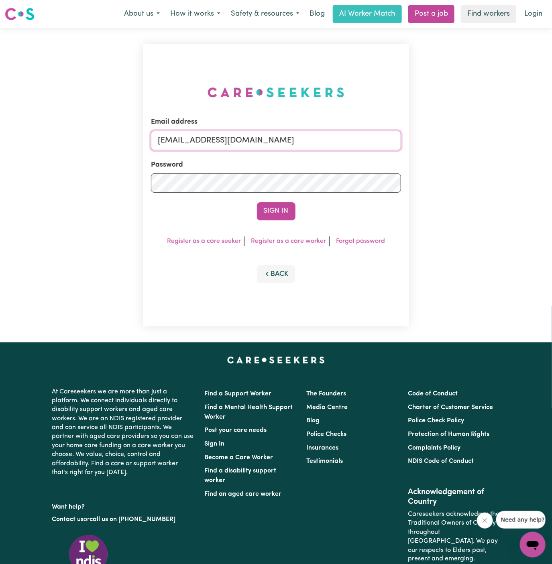
type input "superuser~SinaWrightKNC@careseekers.com.au"
click at [257, 202] on button "Sign In" at bounding box center [276, 211] width 39 height 18
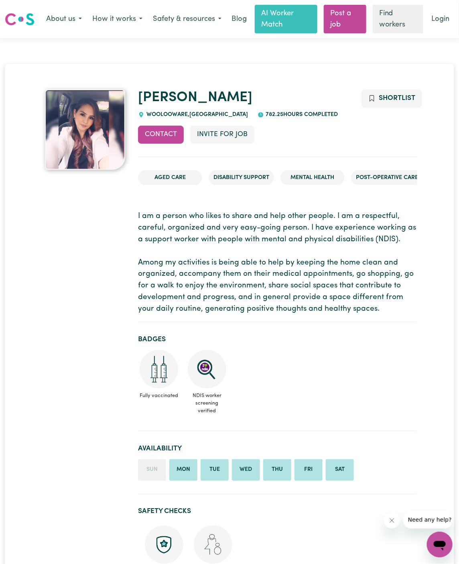
click at [165, 114] on span "WOOLOOWARE , [GEOGRAPHIC_DATA]" at bounding box center [197, 115] width 104 height 6
copy span "WOOLOOWARE"
